Goal: Task Accomplishment & Management: Complete application form

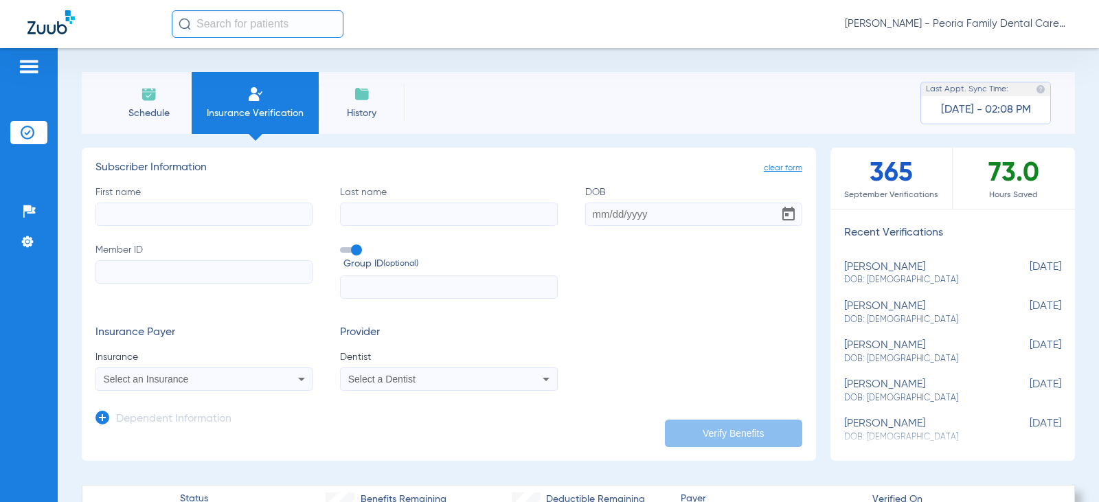
click at [190, 210] on input "First name" at bounding box center [203, 214] width 217 height 23
type input "[PERSON_NAME]"
click at [588, 223] on input "DOB" at bounding box center [693, 214] width 217 height 23
type input "[DATE]"
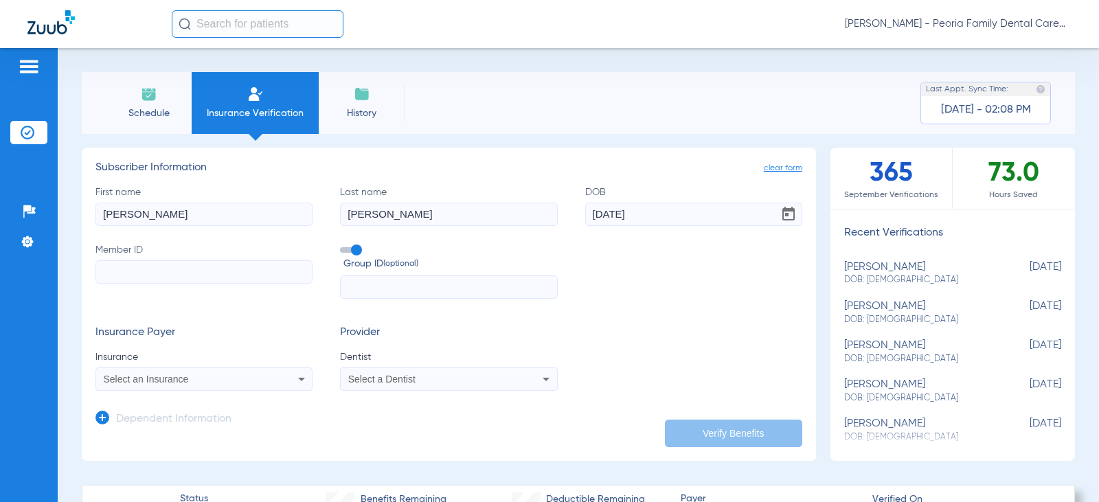
click at [287, 268] on input "Member ID" at bounding box center [203, 271] width 217 height 23
type input "102134275400"
click at [181, 388] on mat-select "Select an Insurance" at bounding box center [203, 378] width 217 height 23
click at [185, 381] on span "Select an Insurance" at bounding box center [146, 379] width 85 height 11
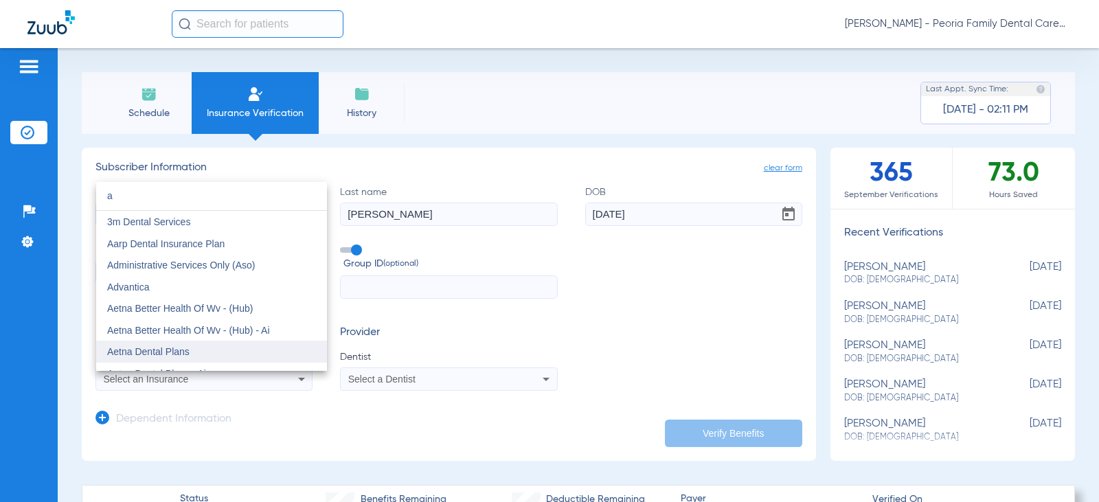
type input "a"
click at [168, 354] on span "Aetna Dental Plans" at bounding box center [148, 351] width 82 height 11
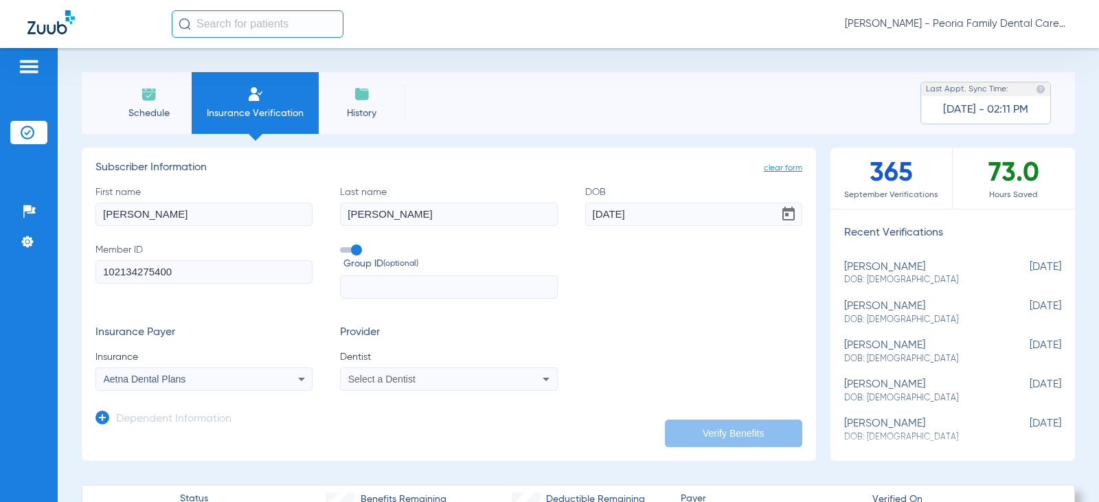
click at [368, 385] on div "Select a Dentist" at bounding box center [449, 379] width 216 height 16
type input "bela"
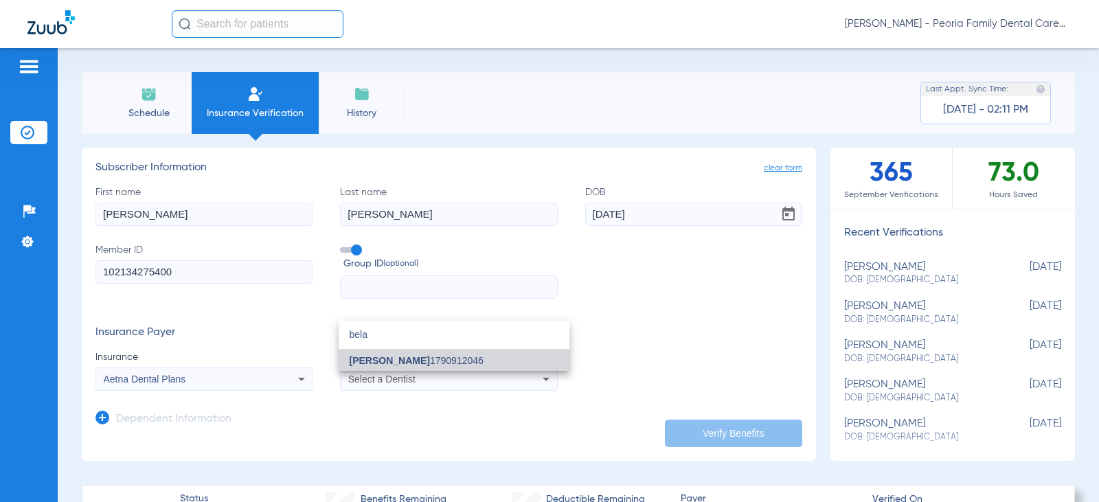
click at [416, 356] on span "[PERSON_NAME] 1790912046" at bounding box center [417, 361] width 134 height 10
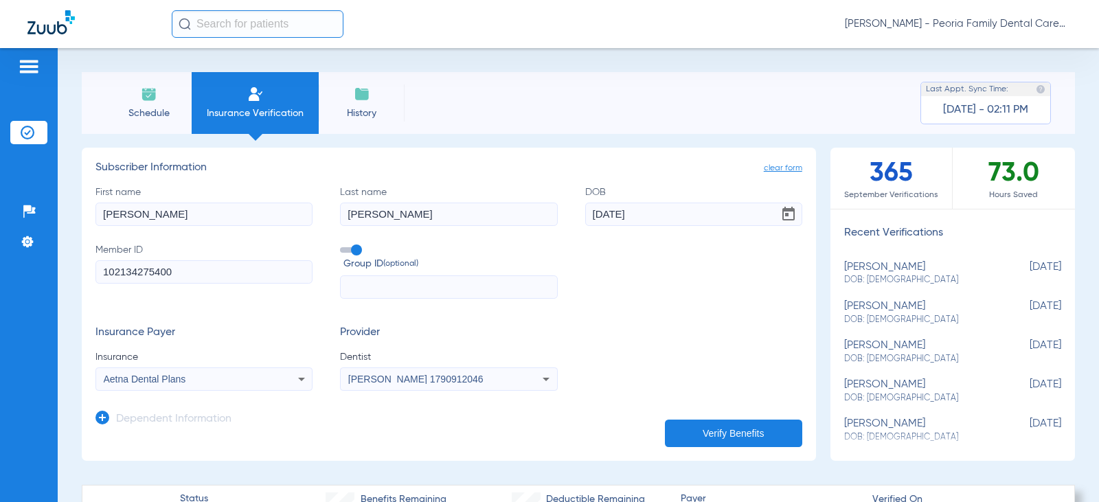
click at [654, 334] on div "Insurance Payer Insurance Aetna Dental Plans Provider Dentist [PERSON_NAME] 179…" at bounding box center [448, 358] width 707 height 65
click at [713, 429] on button "Verify Benefits" at bounding box center [733, 433] width 137 height 27
click at [153, 105] on li "Schedule" at bounding box center [149, 103] width 86 height 62
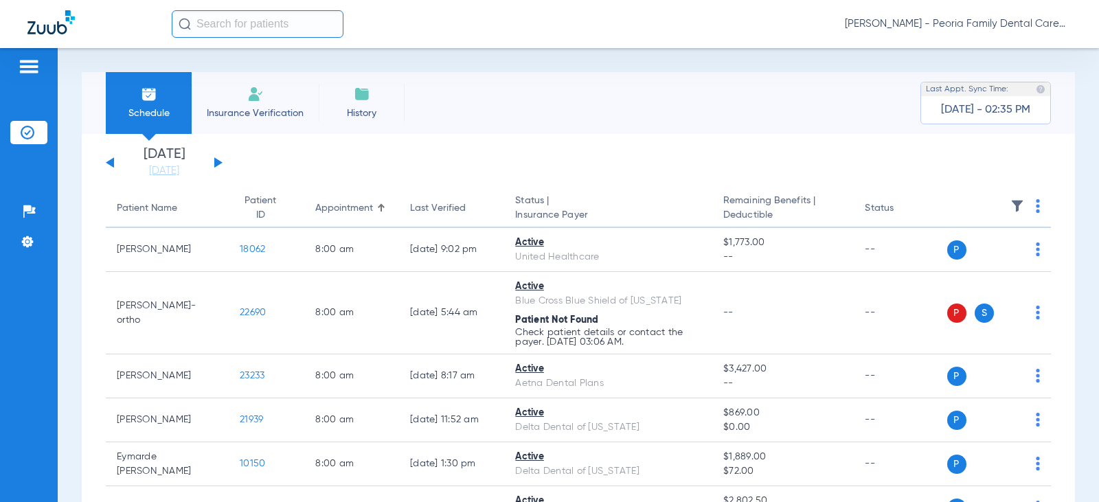
click at [219, 166] on div "[DATE] [DATE] [DATE] [DATE] [DATE] [DATE] [DATE] [DATE] [DATE] [DATE] [DATE] [D…" at bounding box center [164, 163] width 117 height 30
click at [218, 163] on button at bounding box center [218, 162] width 8 height 10
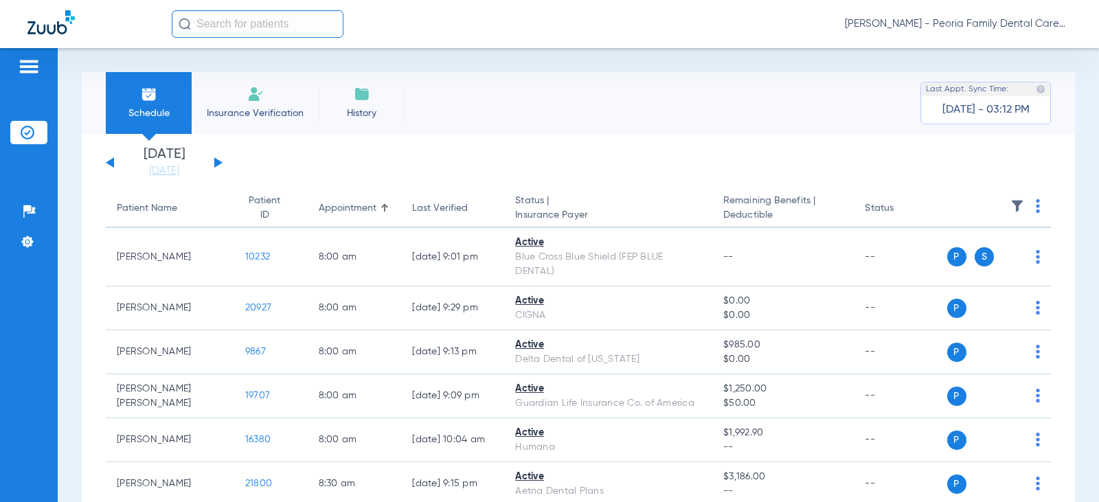
drag, startPoint x: 109, startPoint y: 162, endPoint x: 172, endPoint y: 142, distance: 66.3
click at [108, 162] on button at bounding box center [110, 162] width 8 height 10
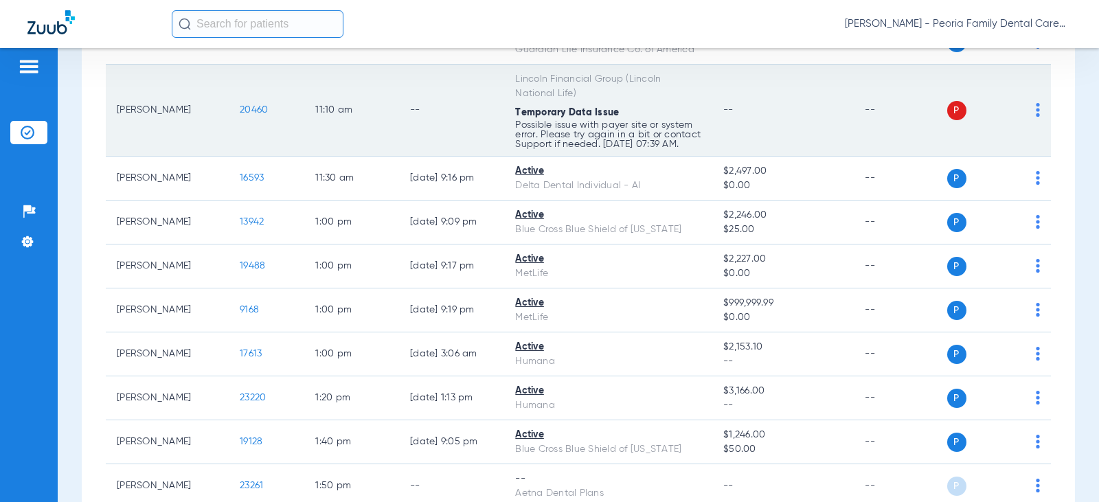
scroll to position [1374, 0]
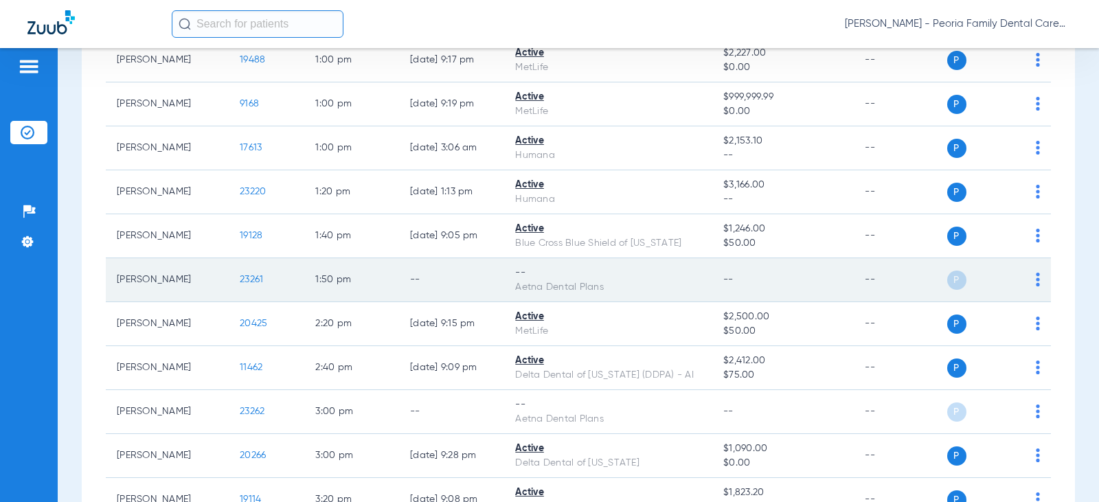
click at [240, 284] on span "23261" at bounding box center [251, 280] width 23 height 10
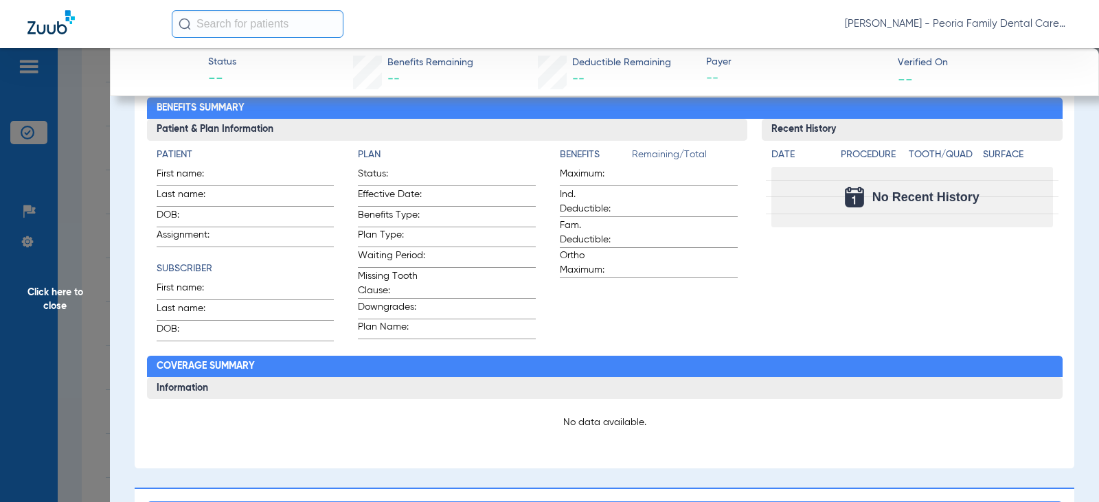
scroll to position [0, 0]
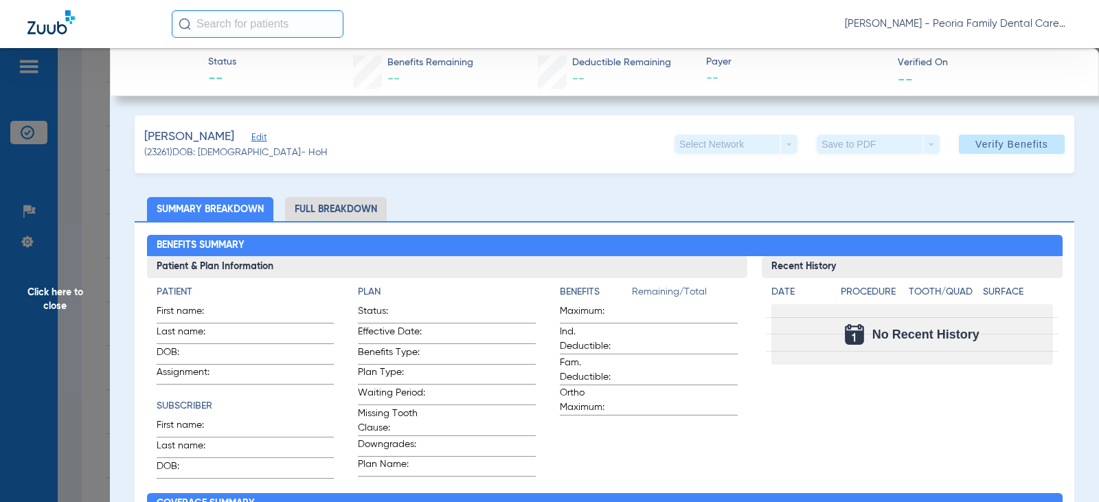
click at [43, 299] on span "Click here to close" at bounding box center [55, 299] width 110 height 502
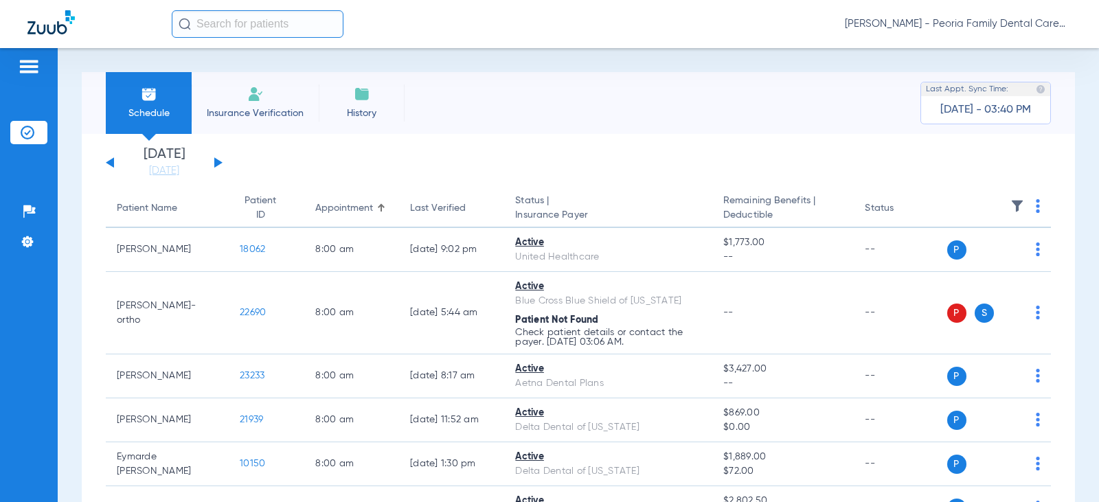
click at [218, 161] on button at bounding box center [218, 162] width 8 height 10
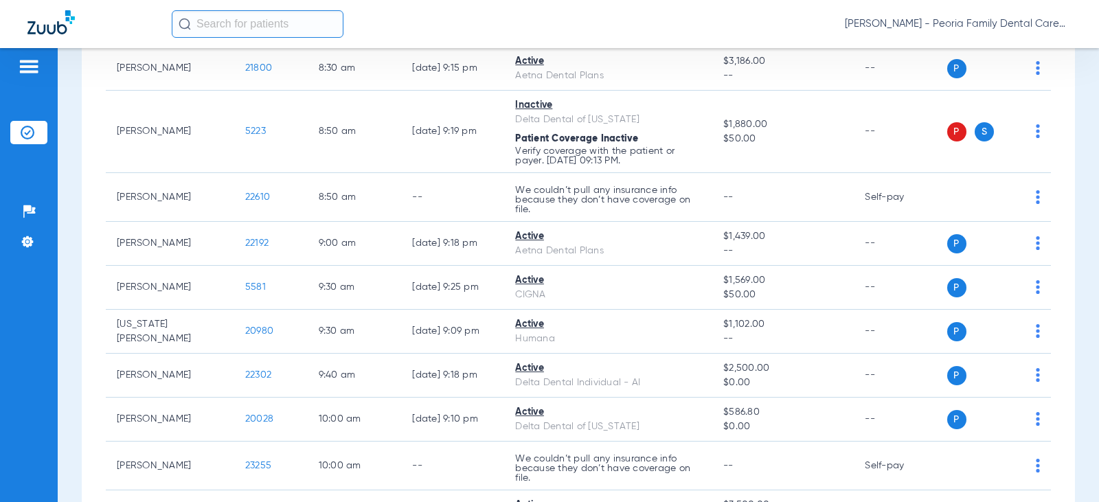
scroll to position [412, 0]
